Goal: Navigation & Orientation: Go to known website

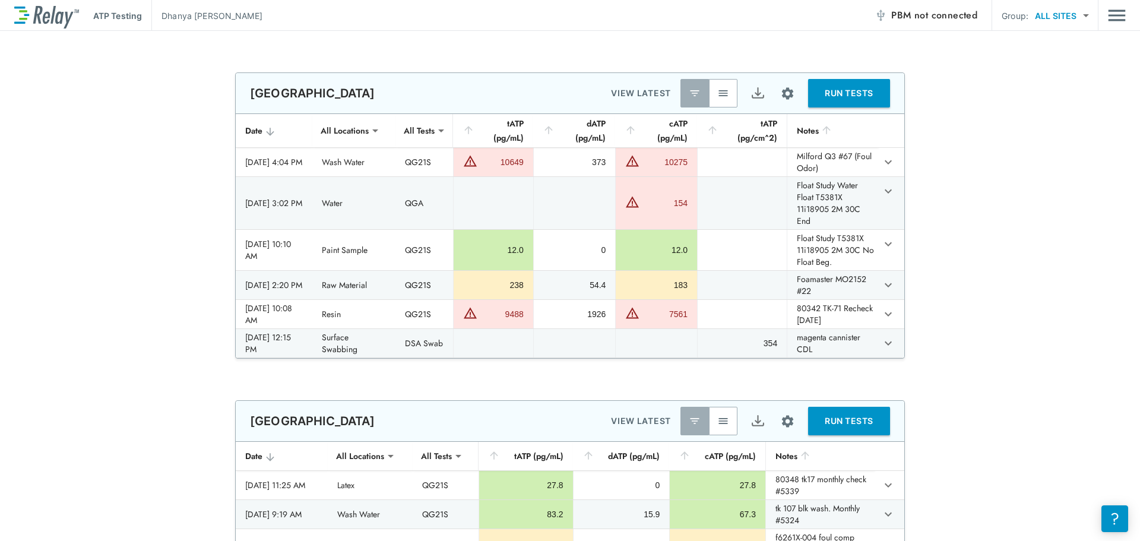
click at [717, 91] on img "button" at bounding box center [723, 93] width 12 height 12
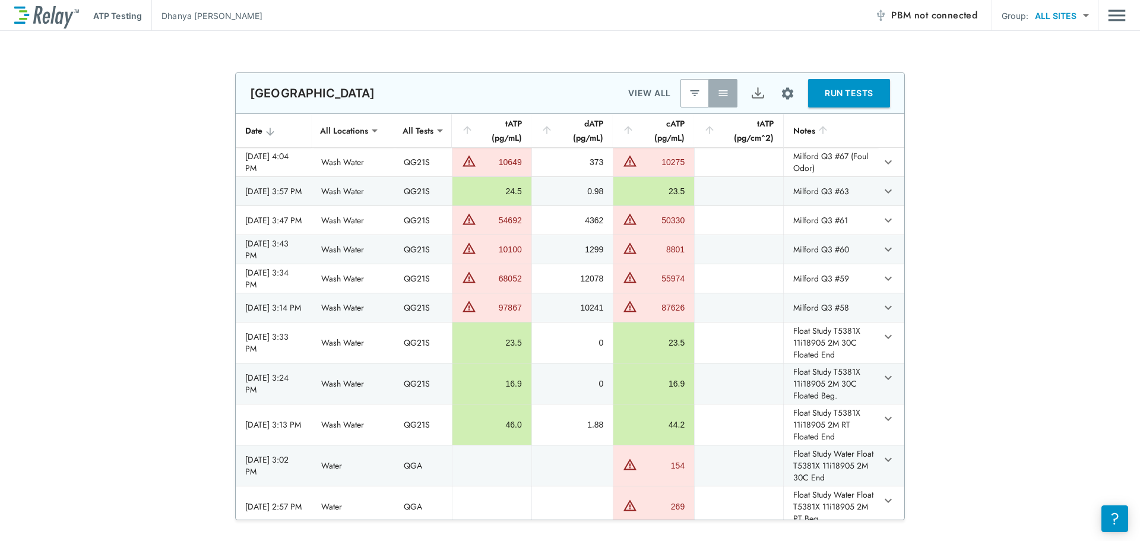
click at [717, 91] on img "button" at bounding box center [723, 93] width 12 height 12
